Goal: Task Accomplishment & Management: Manage account settings

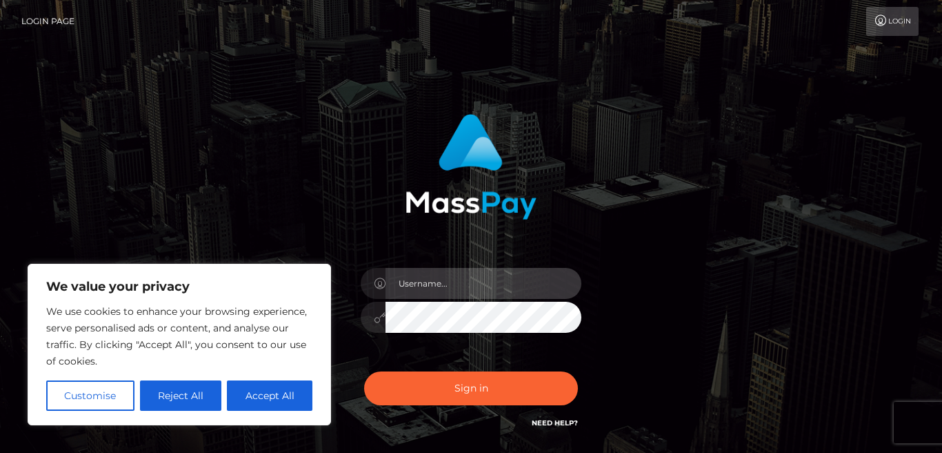
click at [431, 282] on input "text" at bounding box center [484, 283] width 196 height 31
type input "avalovesyou143@gmail.com"
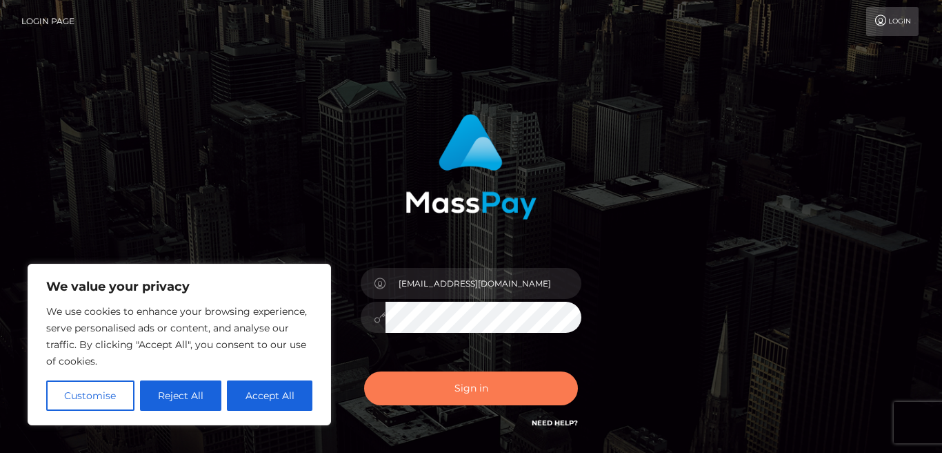
click at [446, 397] on button "Sign in" at bounding box center [471, 388] width 214 height 34
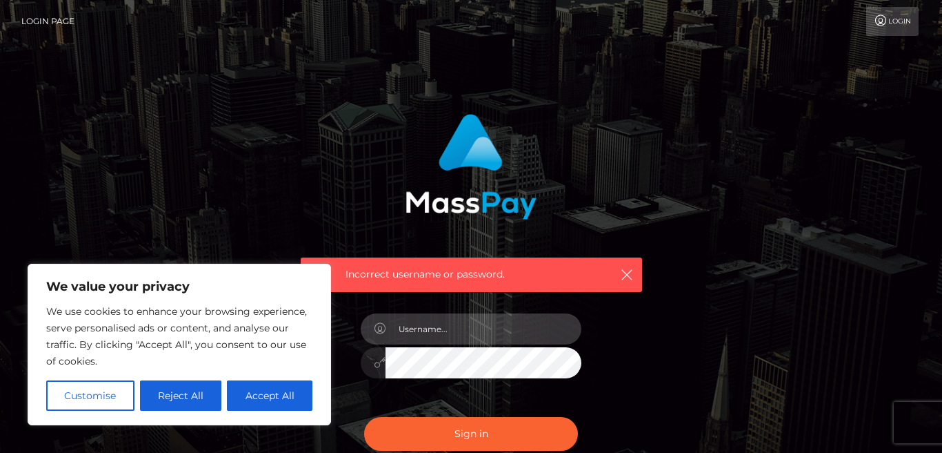
click at [441, 330] on input "text" at bounding box center [484, 328] width 196 height 31
type input "missavamarks@gmail.com"
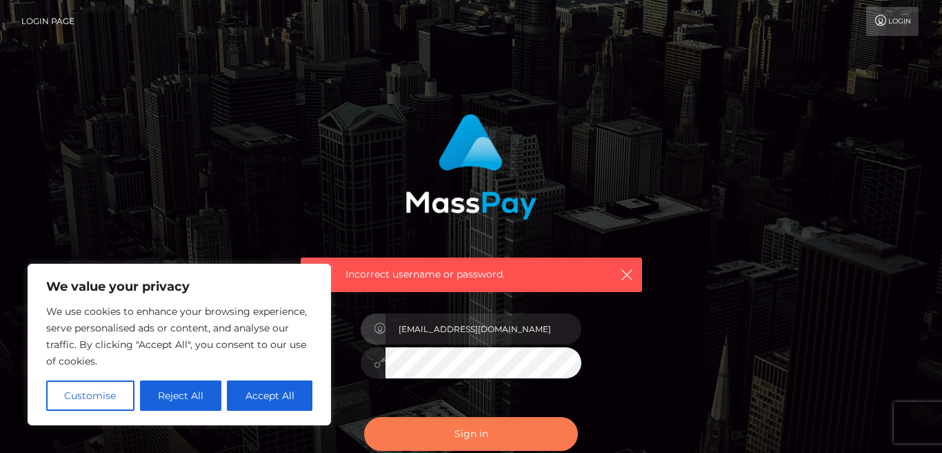
click at [453, 436] on button "Sign in" at bounding box center [471, 434] width 214 height 34
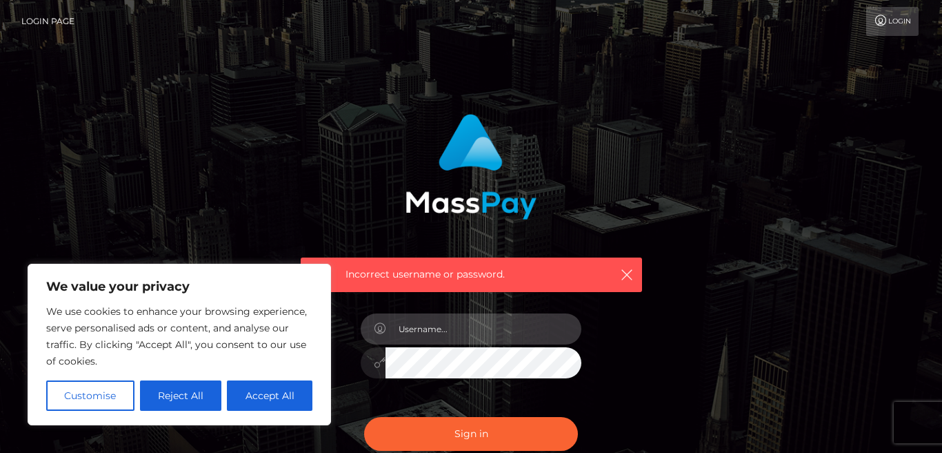
click at [430, 330] on input "text" at bounding box center [484, 328] width 196 height 31
type input "avalovesyou143@gmail.com"
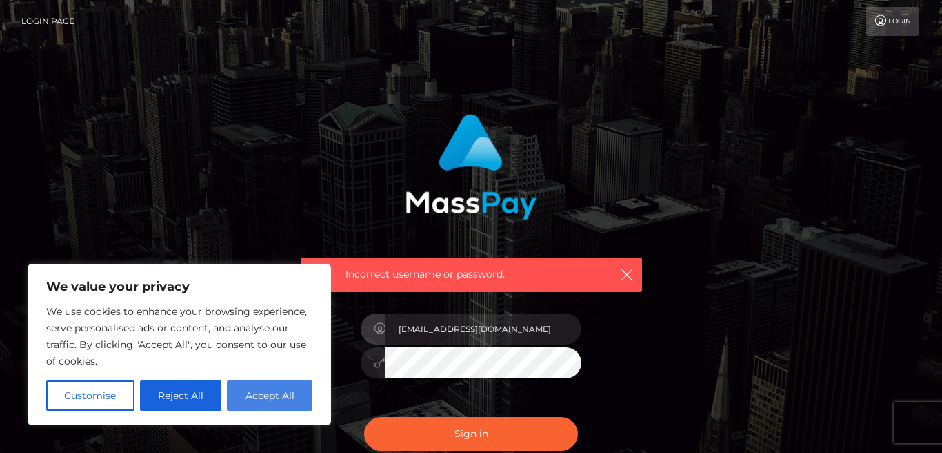
click at [266, 389] on button "Accept All" at bounding box center [270, 395] width 86 height 30
checkbox input "true"
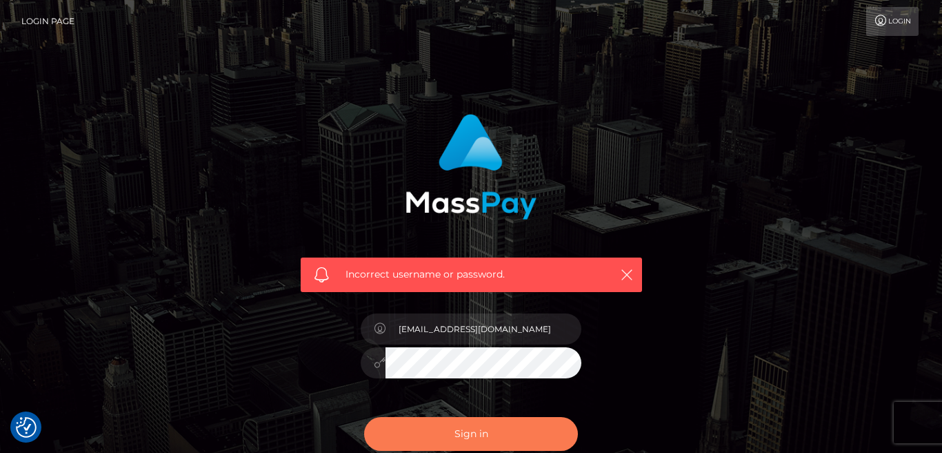
click at [475, 437] on button "Sign in" at bounding box center [471, 434] width 214 height 34
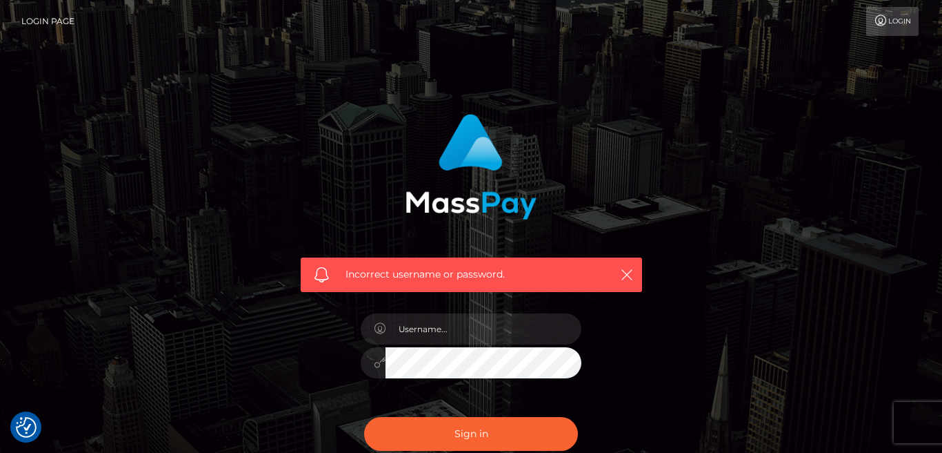
checkbox input "true"
click at [891, 30] on link "Login" at bounding box center [893, 21] width 52 height 29
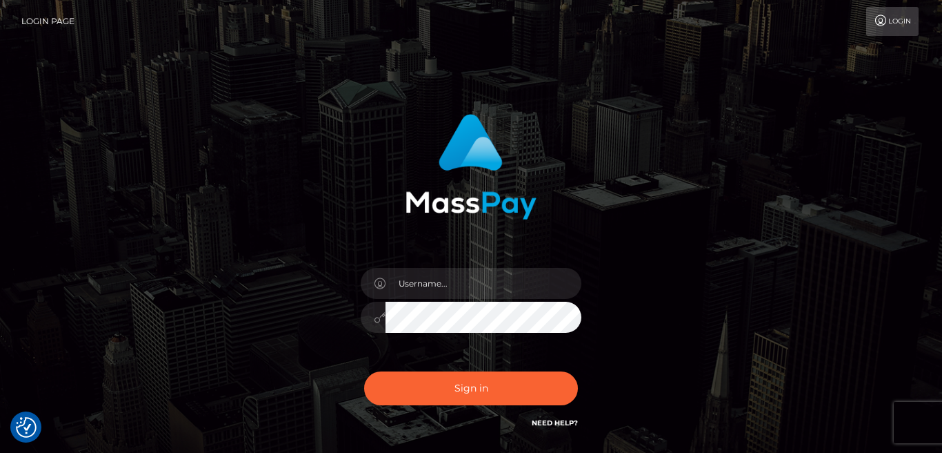
click at [57, 23] on link "Login Page" at bounding box center [47, 21] width 53 height 29
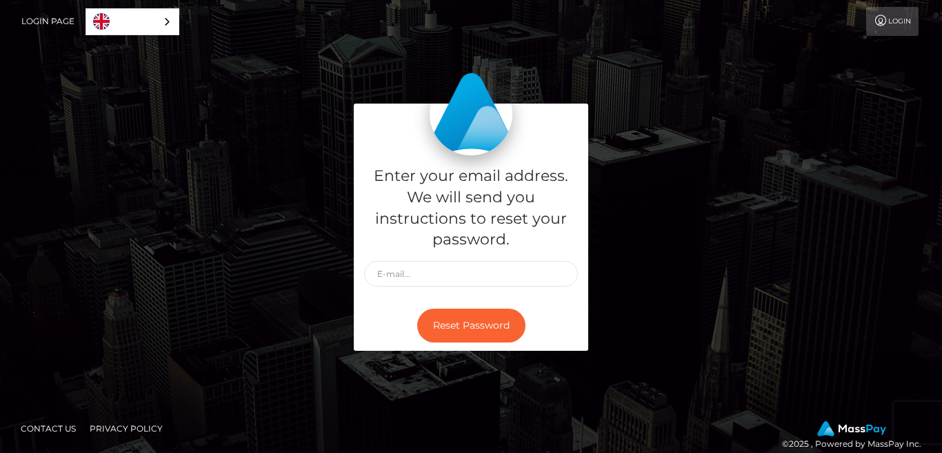
click at [902, 17] on link "Login" at bounding box center [893, 21] width 52 height 29
